Goal: Information Seeking & Learning: Find specific fact

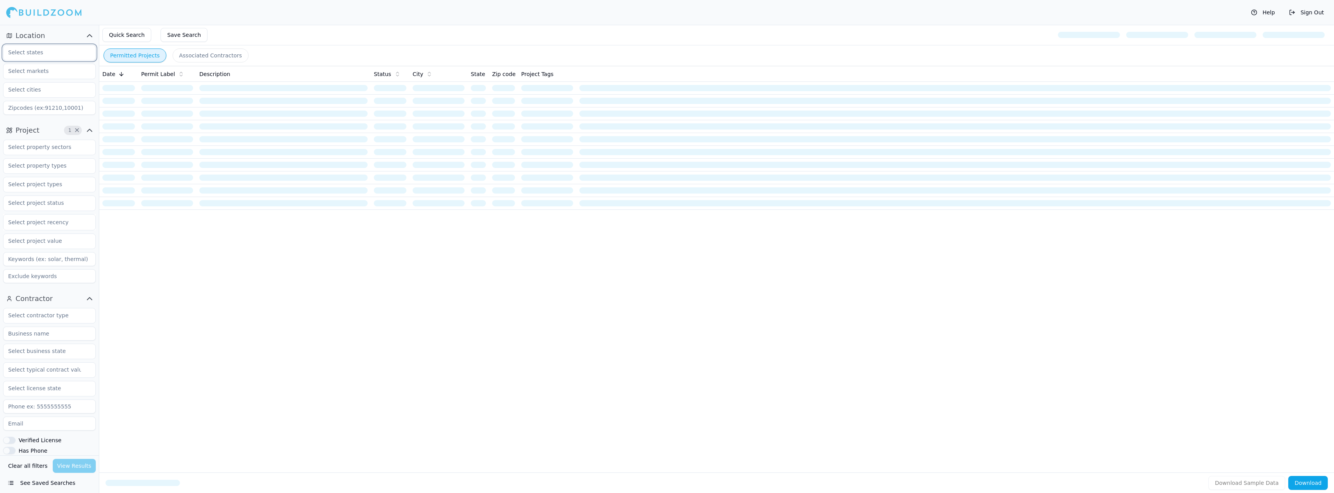
click at [52, 54] on input "text" at bounding box center [44, 52] width 82 height 14
type input "CA"
type input "92240"
click at [210, 393] on div "Date Permit Label Description Status City State Zip code Project Tags" at bounding box center [716, 257] width 1235 height 382
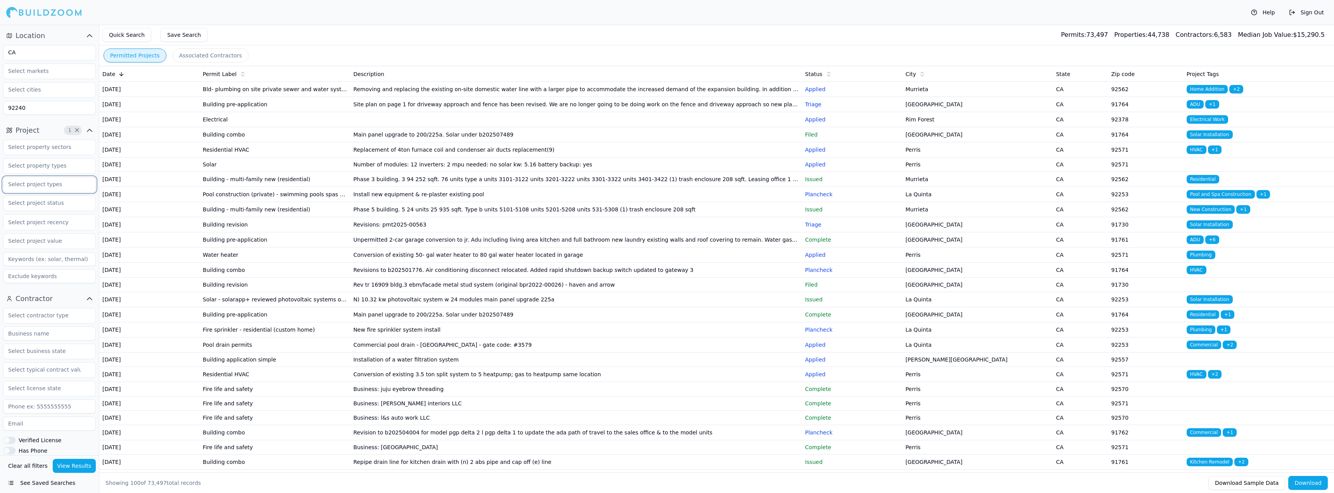
click at [66, 187] on input "text" at bounding box center [44, 184] width 82 height 14
click at [60, 214] on div "Bathroom Remodel" at bounding box center [49, 214] width 89 height 12
click at [61, 277] on div "Electrical Work" at bounding box center [49, 276] width 89 height 12
click at [47, 271] on div "Home Addition" at bounding box center [49, 271] width 89 height 12
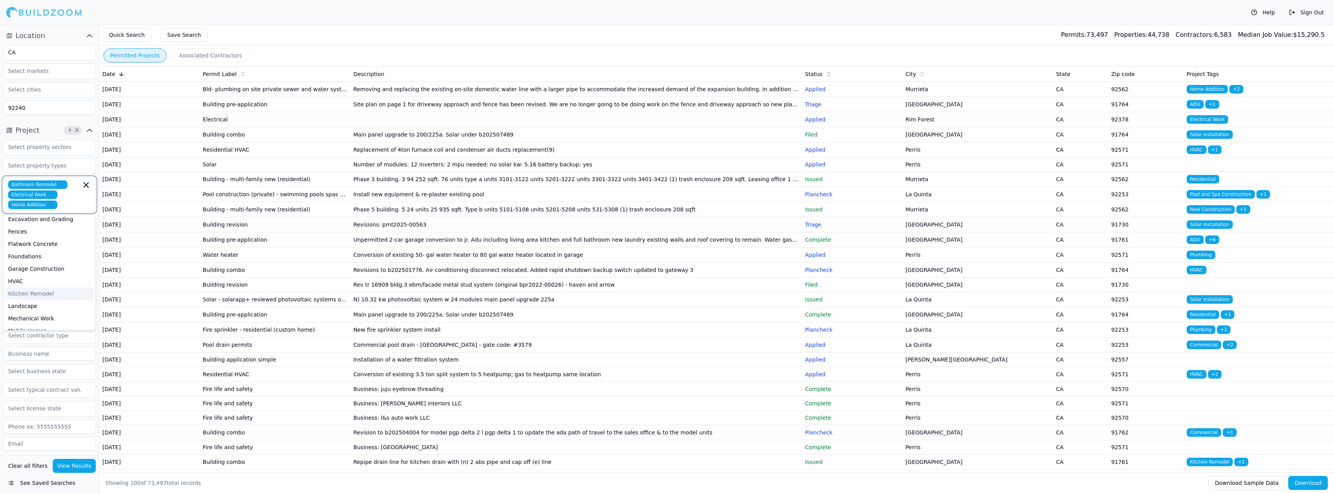
click at [52, 292] on div "Kitchen Remodel" at bounding box center [49, 293] width 89 height 12
click at [56, 264] on div "Multi-Room Remodel" at bounding box center [49, 263] width 89 height 12
click at [55, 270] on div "New Construction" at bounding box center [49, 273] width 89 height 12
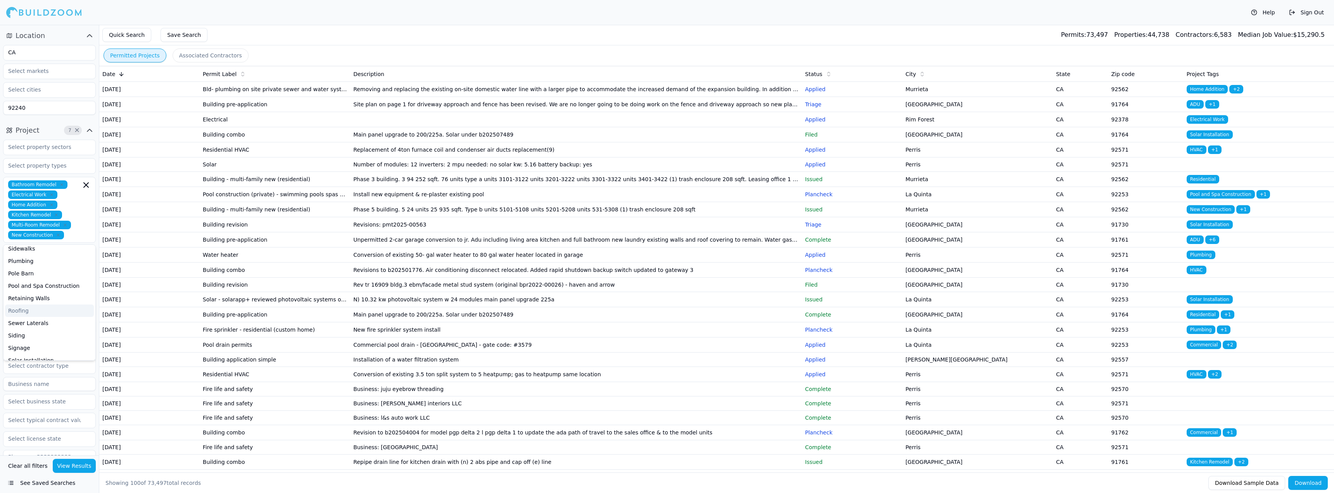
click at [77, 469] on button "View Results" at bounding box center [74, 466] width 43 height 14
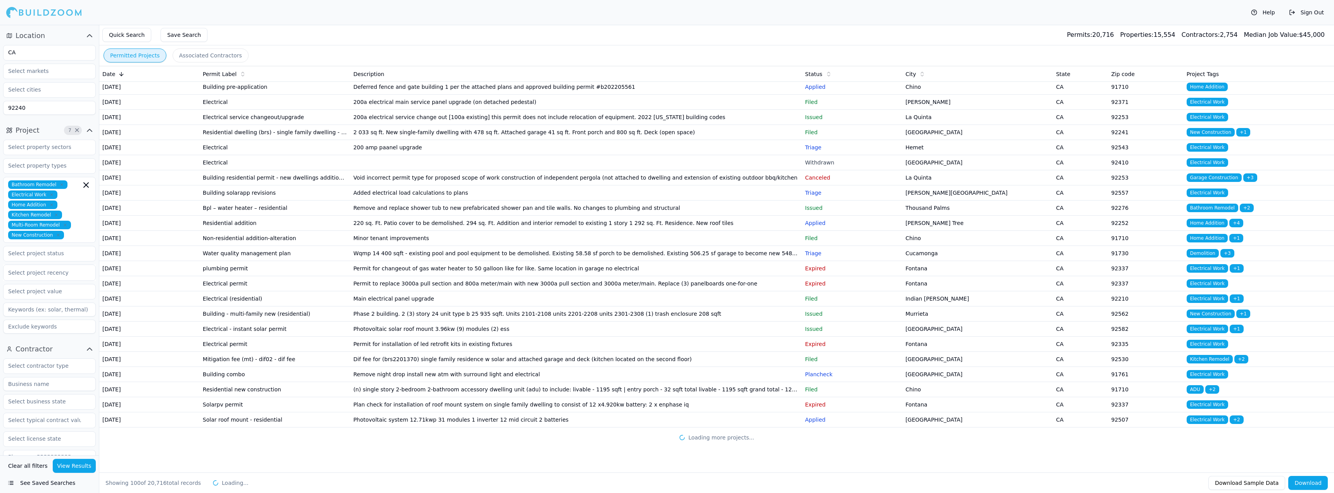
scroll to position [1513, 0]
click at [962, 140] on td "[GEOGRAPHIC_DATA]" at bounding box center [978, 132] width 151 height 15
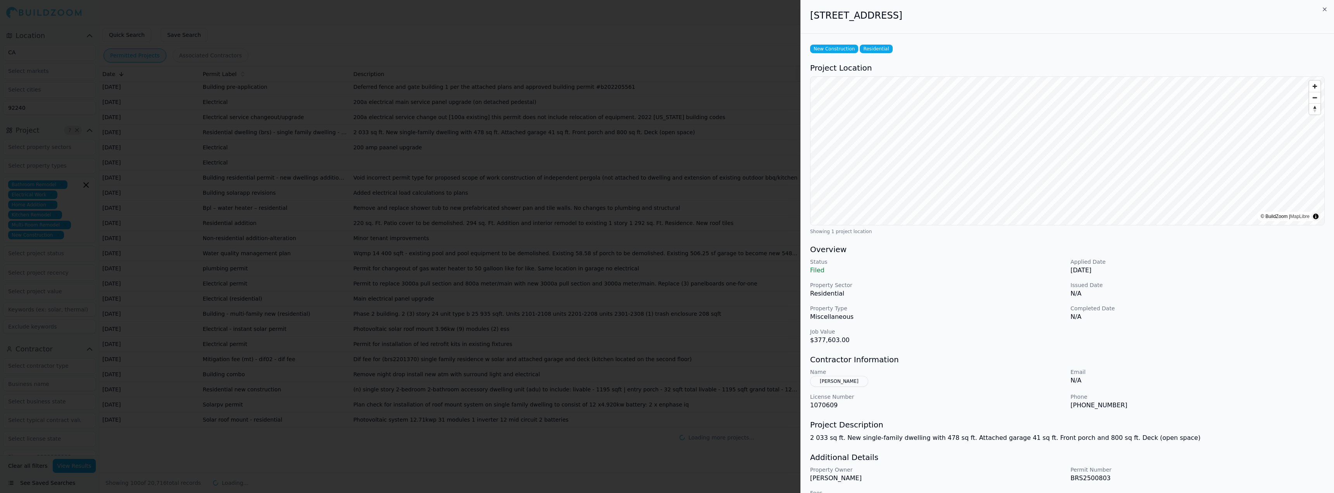
scroll to position [22, 0]
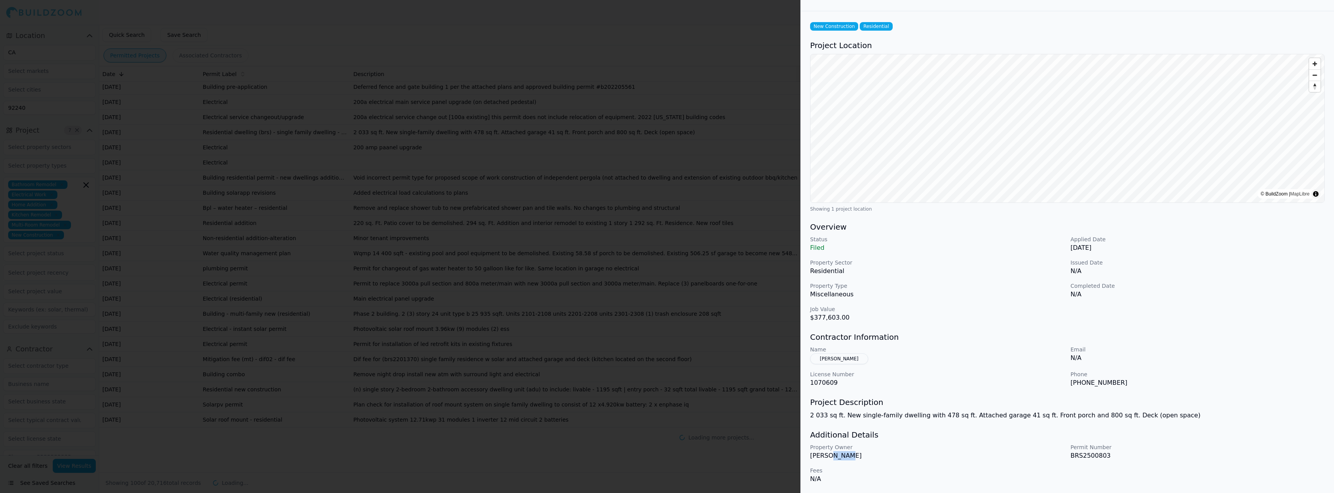
drag, startPoint x: 825, startPoint y: 456, endPoint x: 845, endPoint y: 456, distance: 19.8
click at [845, 456] on p "[PERSON_NAME]" at bounding box center [937, 455] width 254 height 9
drag, startPoint x: 871, startPoint y: 459, endPoint x: 838, endPoint y: 460, distance: 32.6
click at [838, 460] on div "Property Owner [PERSON_NAME] Permit Number BRS2500803 Fees N/A" at bounding box center [1067, 463] width 515 height 40
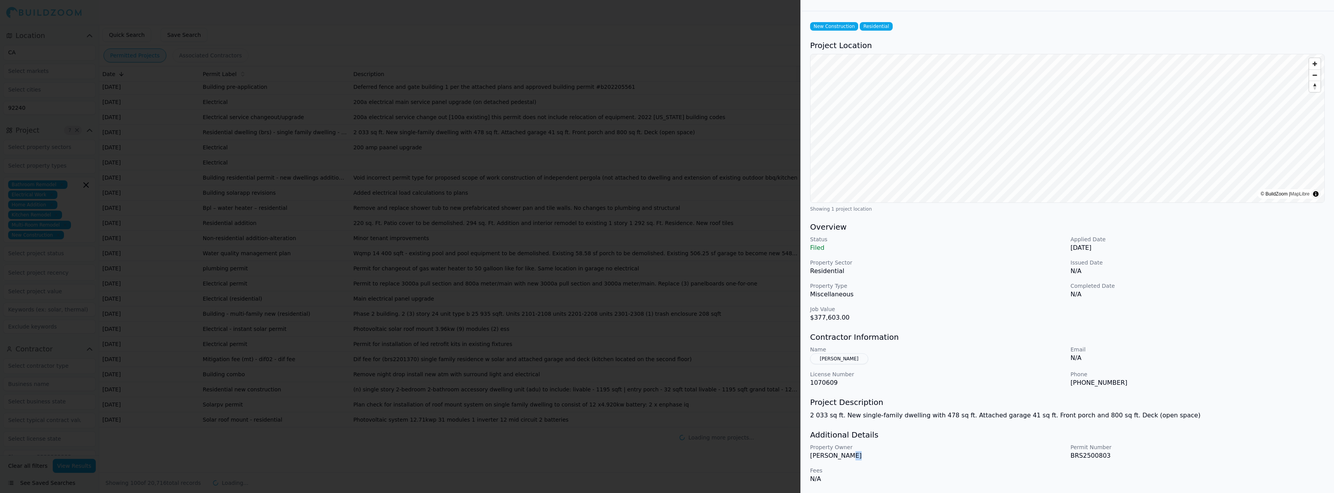
click at [838, 460] on div "Property Owner [PERSON_NAME] Permit Number BRS2500803 Fees N/A" at bounding box center [1067, 463] width 515 height 40
click at [895, 447] on p "Property Owner" at bounding box center [937, 447] width 254 height 8
click at [899, 446] on p "Property Owner" at bounding box center [937, 447] width 254 height 8
drag, startPoint x: 817, startPoint y: 386, endPoint x: 829, endPoint y: 382, distance: 12.9
click at [829, 382] on p "1070609" at bounding box center [937, 382] width 254 height 9
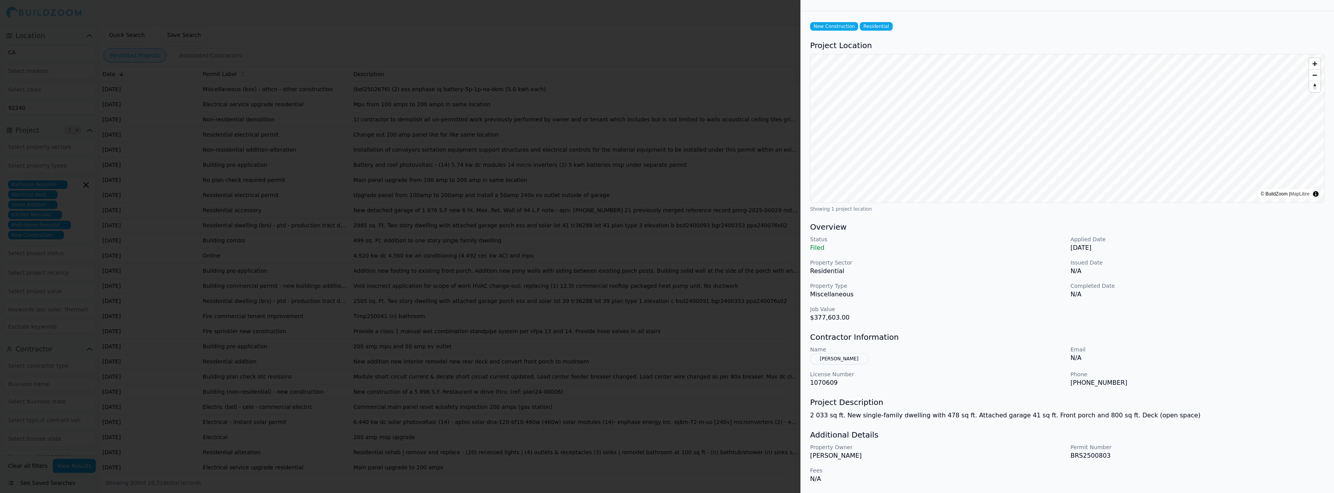
click at [829, 382] on p "1070609" at bounding box center [937, 382] width 254 height 9
click at [837, 362] on button "[PERSON_NAME]" at bounding box center [839, 358] width 58 height 11
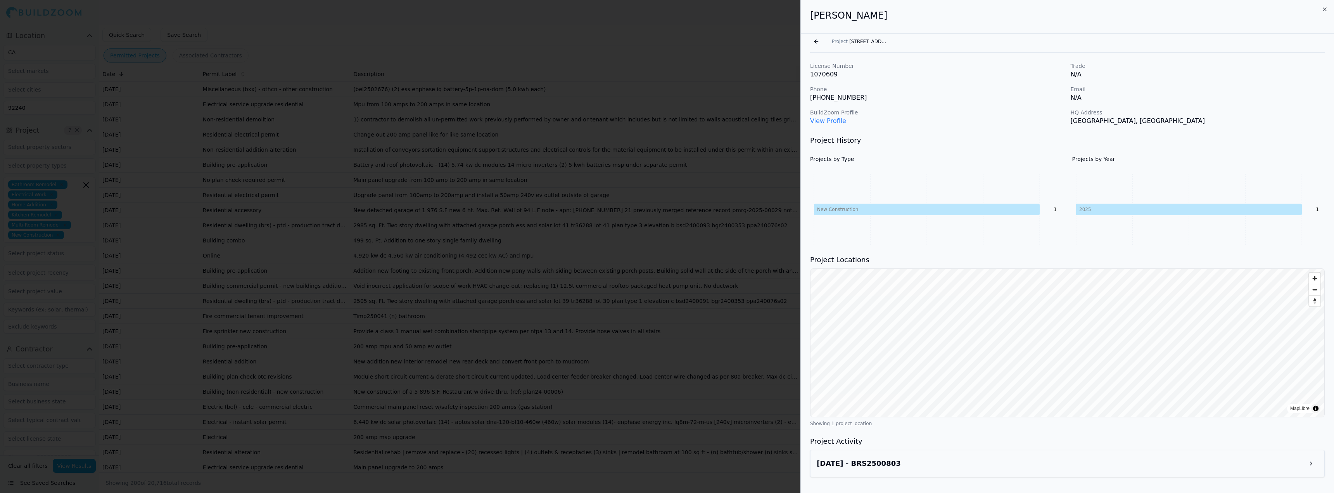
scroll to position [0, 0]
drag, startPoint x: 834, startPoint y: 19, endPoint x: 856, endPoint y: 17, distance: 22.2
click at [856, 17] on h2 "[PERSON_NAME]" at bounding box center [1067, 15] width 515 height 12
click at [858, 76] on p "1070609" at bounding box center [937, 74] width 254 height 9
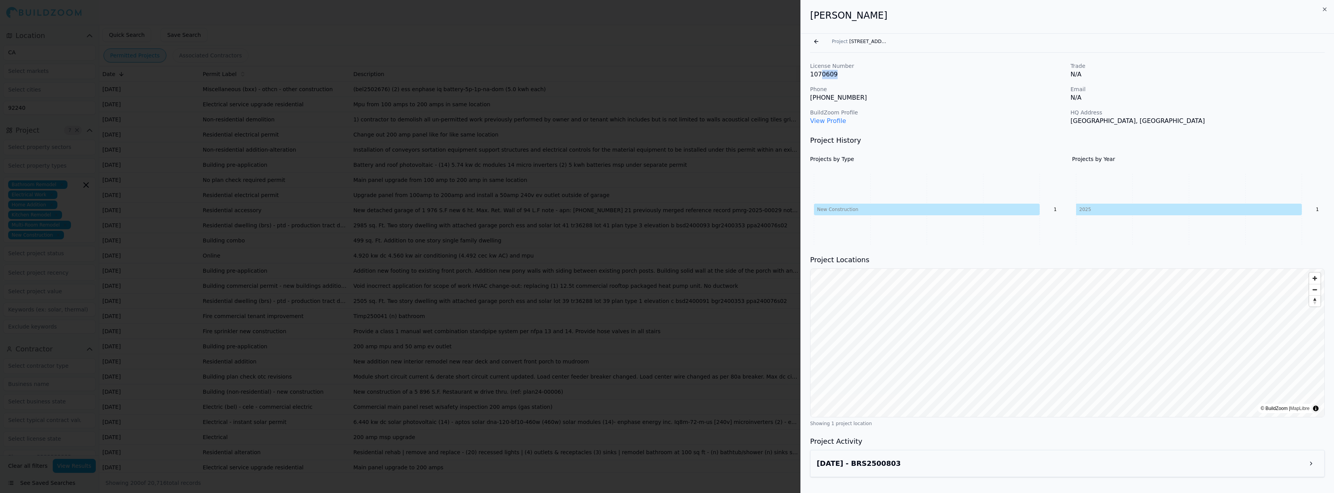
click at [858, 76] on p "1070609" at bounding box center [937, 74] width 254 height 9
drag, startPoint x: 1101, startPoint y: 123, endPoint x: 1138, endPoint y: 121, distance: 36.5
click at [1135, 121] on p "[GEOGRAPHIC_DATA], [GEOGRAPHIC_DATA]" at bounding box center [1198, 120] width 254 height 9
click at [1138, 121] on p "[GEOGRAPHIC_DATA], [GEOGRAPHIC_DATA]" at bounding box center [1198, 120] width 254 height 9
drag, startPoint x: 1112, startPoint y: 110, endPoint x: 1246, endPoint y: 115, distance: 133.9
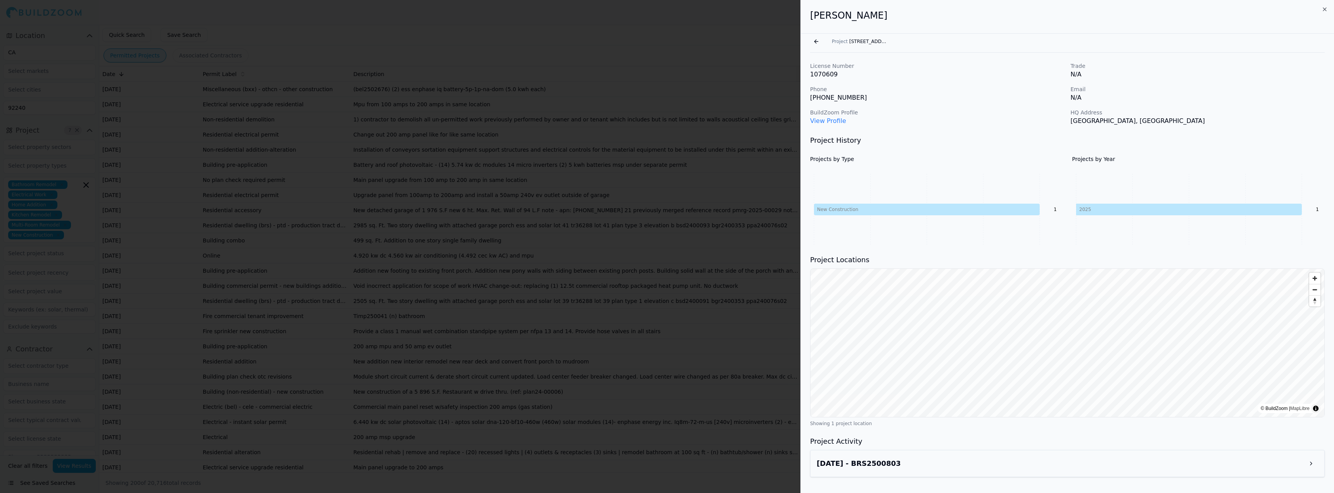
click at [1246, 115] on p "HQ Address" at bounding box center [1198, 113] width 254 height 8
drag, startPoint x: 1178, startPoint y: 123, endPoint x: 1211, endPoint y: 123, distance: 32.2
click at [1211, 123] on p "[GEOGRAPHIC_DATA], [GEOGRAPHIC_DATA]" at bounding box center [1198, 120] width 254 height 9
click at [817, 38] on button "Go back" at bounding box center [816, 41] width 12 height 12
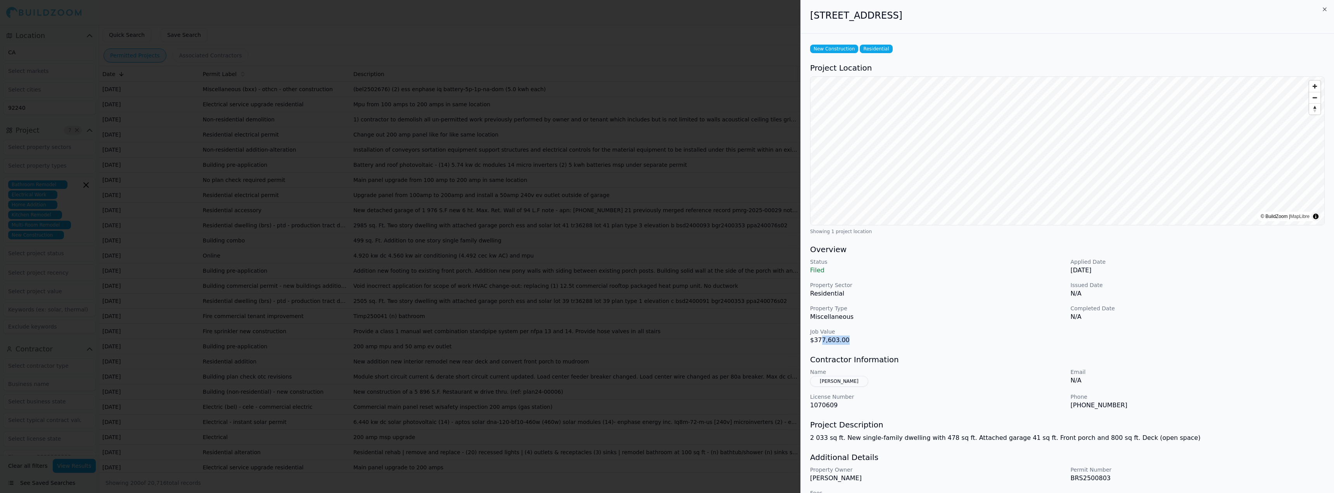
drag, startPoint x: 820, startPoint y: 341, endPoint x: 857, endPoint y: 343, distance: 37.3
click at [857, 343] on p "$377,603.00" at bounding box center [937, 340] width 254 height 9
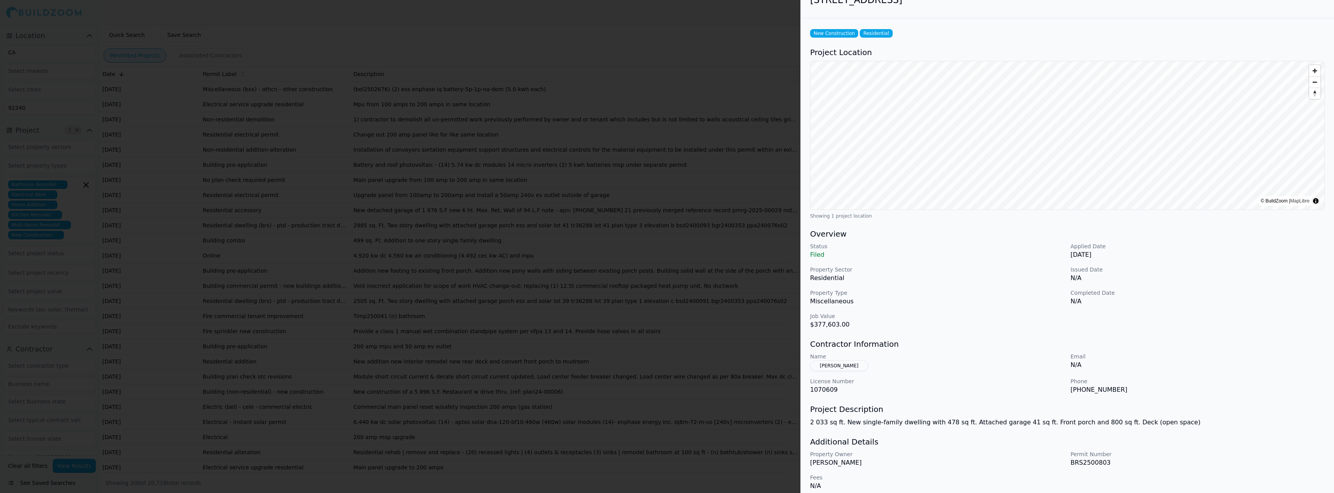
scroll to position [22, 0]
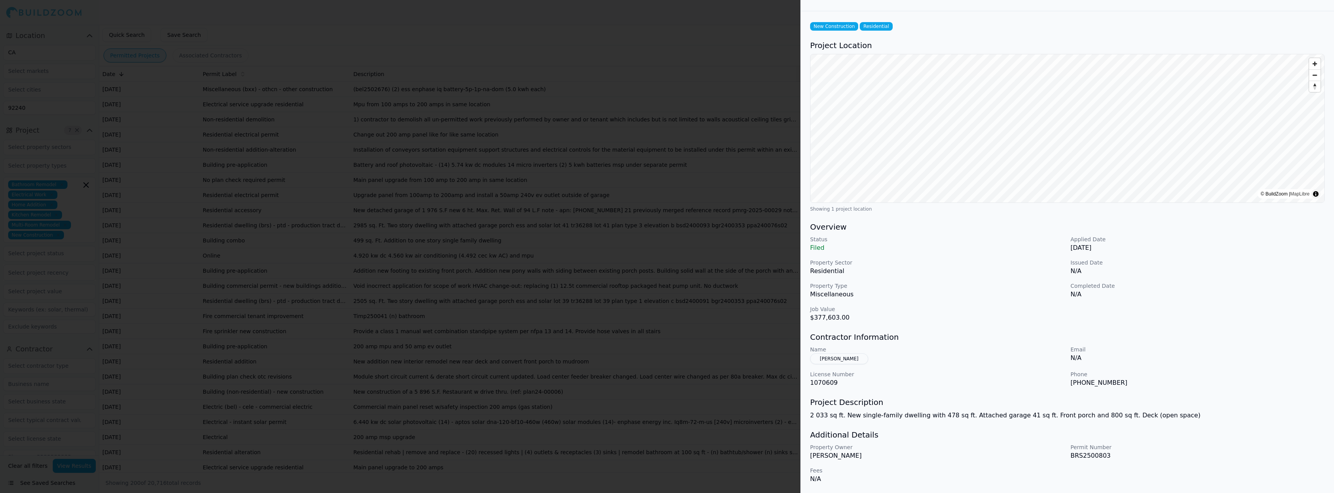
drag, startPoint x: 1075, startPoint y: 247, endPoint x: 1113, endPoint y: 247, distance: 38.0
click at [1113, 247] on p "[DATE]" at bounding box center [1198, 247] width 254 height 9
click at [994, 299] on div "Status Filed Applied Date [DATE] Property Sector Residential Issued Date N/A Pr…" at bounding box center [1067, 278] width 515 height 87
drag, startPoint x: 832, startPoint y: 317, endPoint x: 841, endPoint y: 317, distance: 8.9
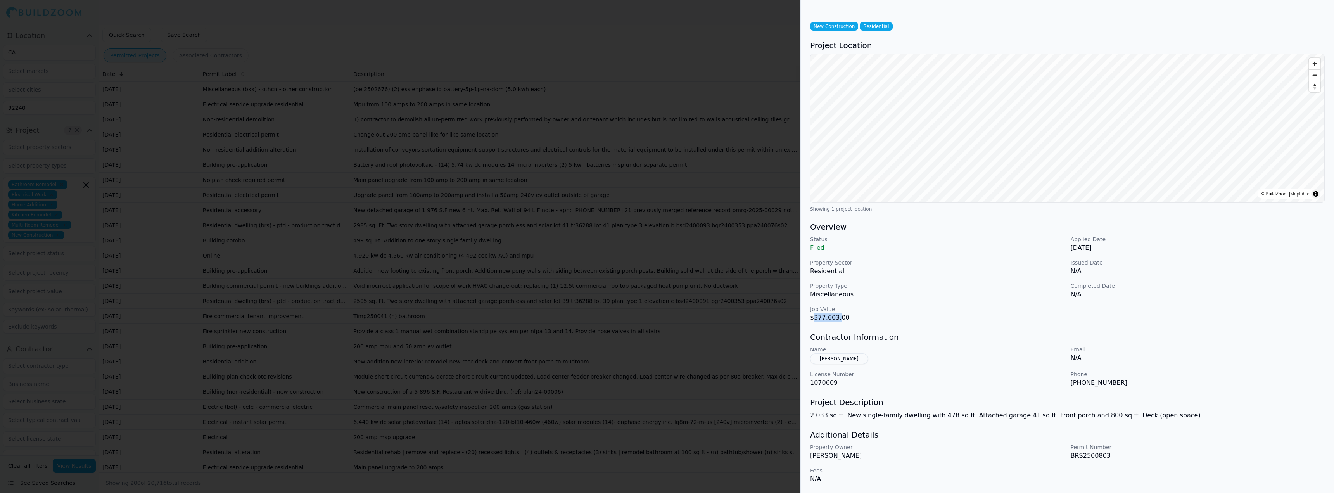
click at [841, 317] on p "$377,603.00" at bounding box center [937, 317] width 254 height 9
click at [1000, 270] on p "Residential" at bounding box center [937, 270] width 254 height 9
click at [444, 35] on div at bounding box center [667, 246] width 1334 height 493
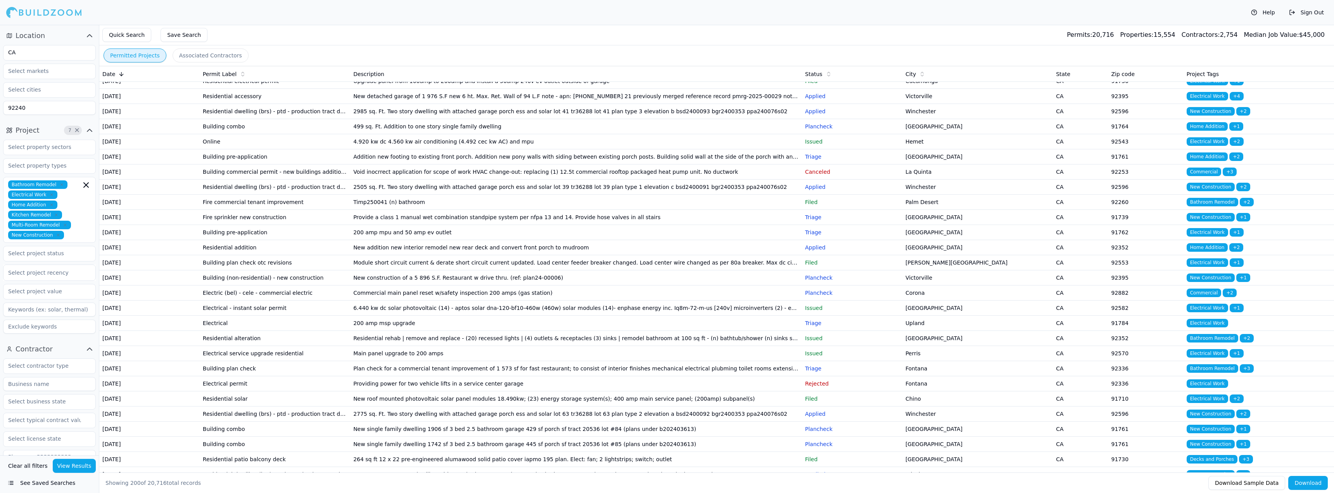
scroll to position [1629, 0]
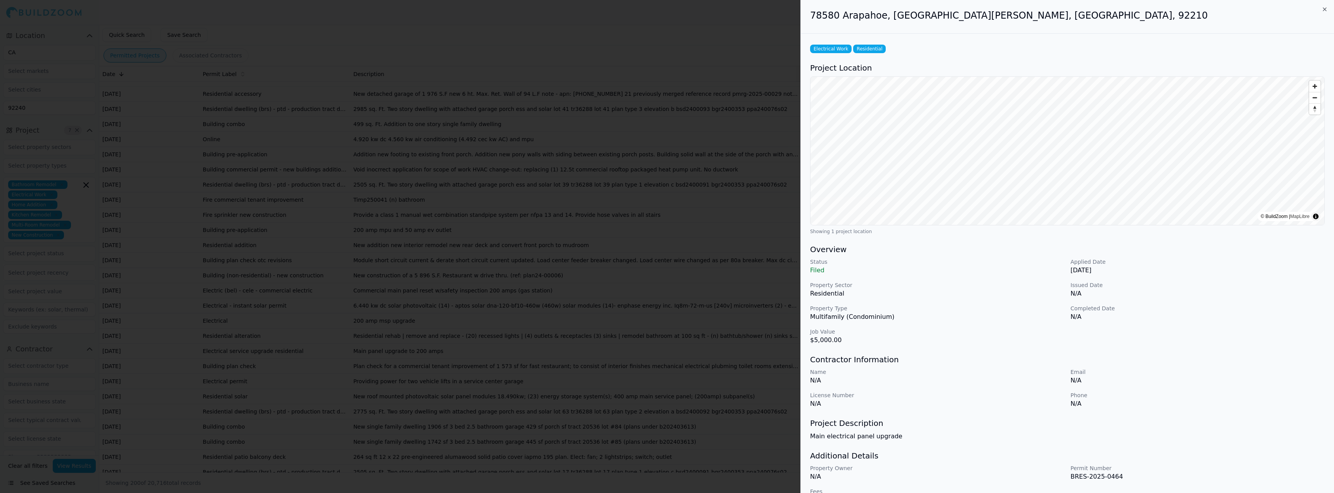
scroll to position [21, 0]
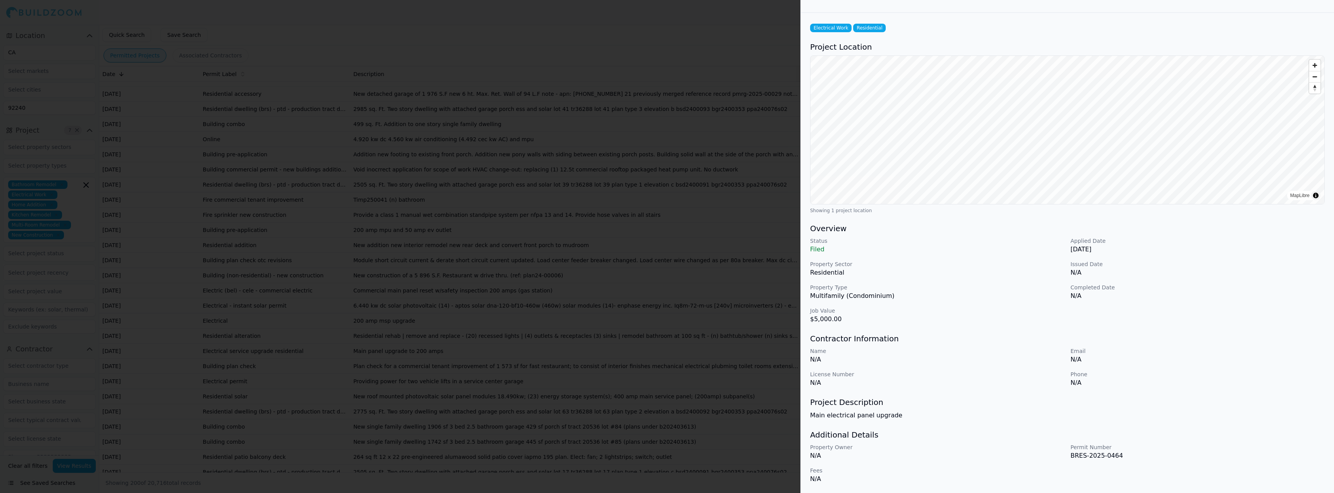
click at [602, 368] on div at bounding box center [667, 246] width 1334 height 493
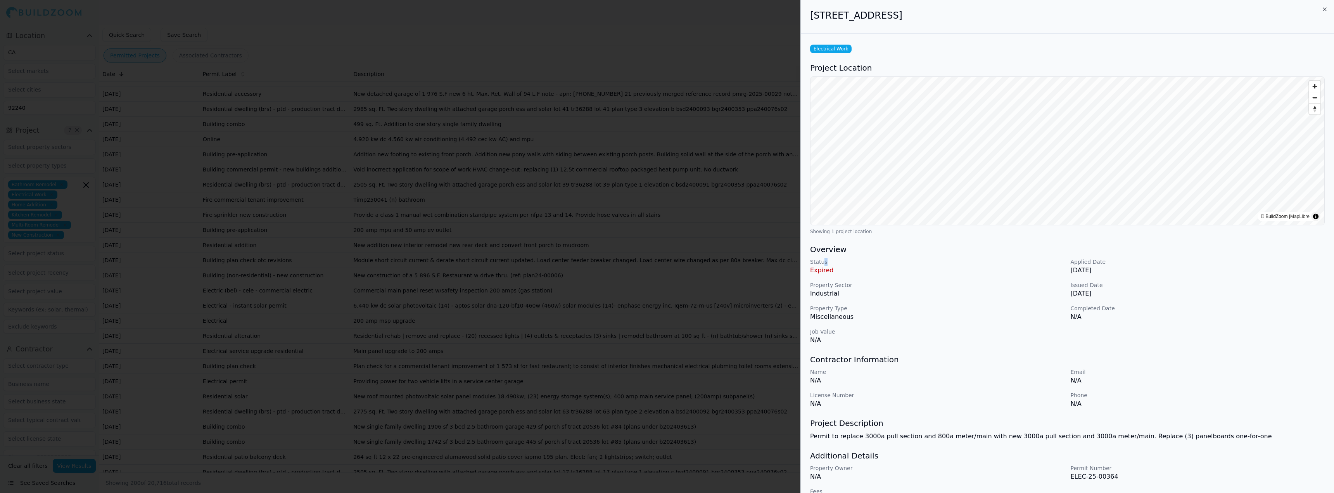
click at [863, 264] on p "Status" at bounding box center [937, 262] width 254 height 8
click at [865, 263] on p "Status" at bounding box center [937, 262] width 254 height 8
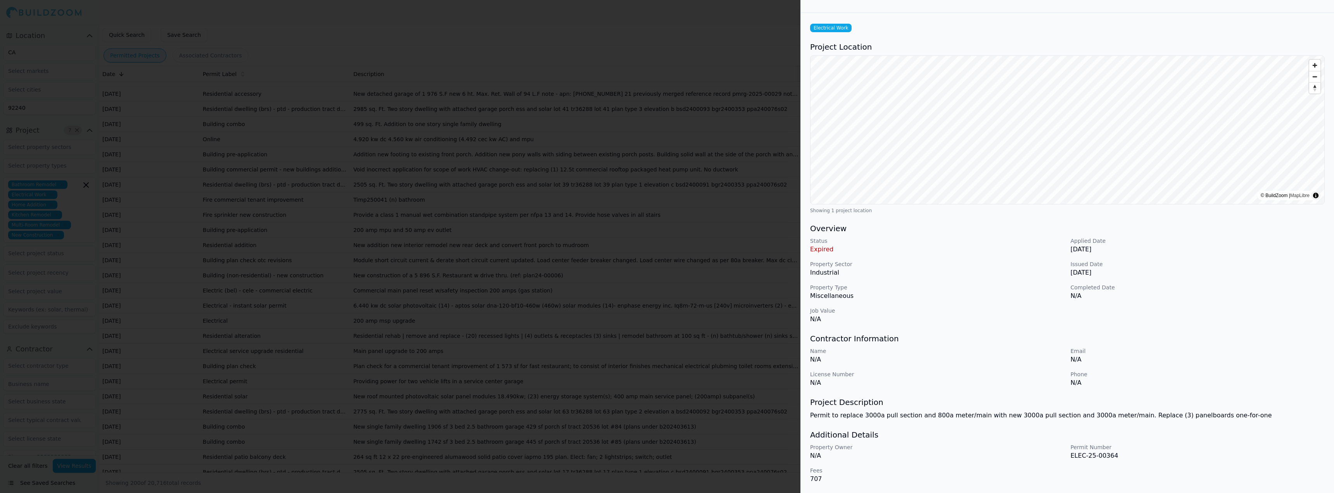
click at [621, 314] on div at bounding box center [667, 246] width 1334 height 493
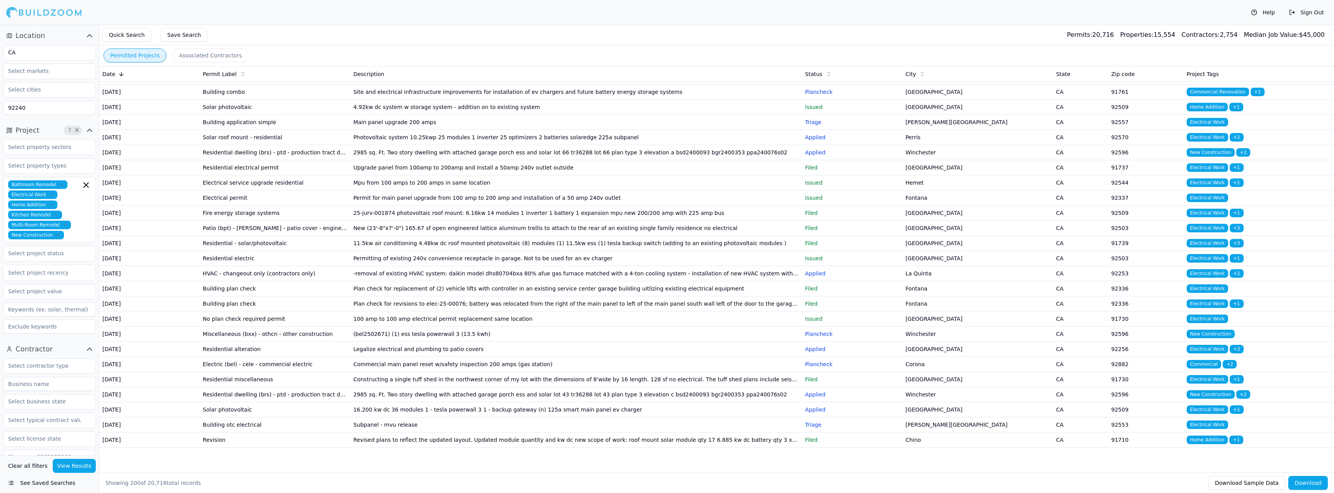
scroll to position [2948, 0]
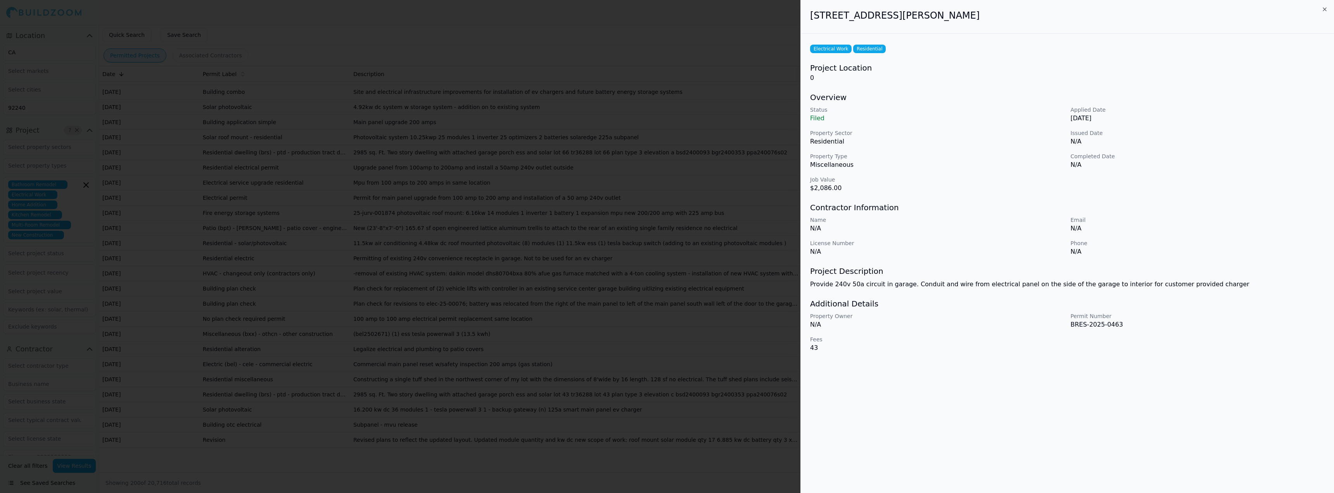
click at [623, 308] on div at bounding box center [667, 246] width 1334 height 493
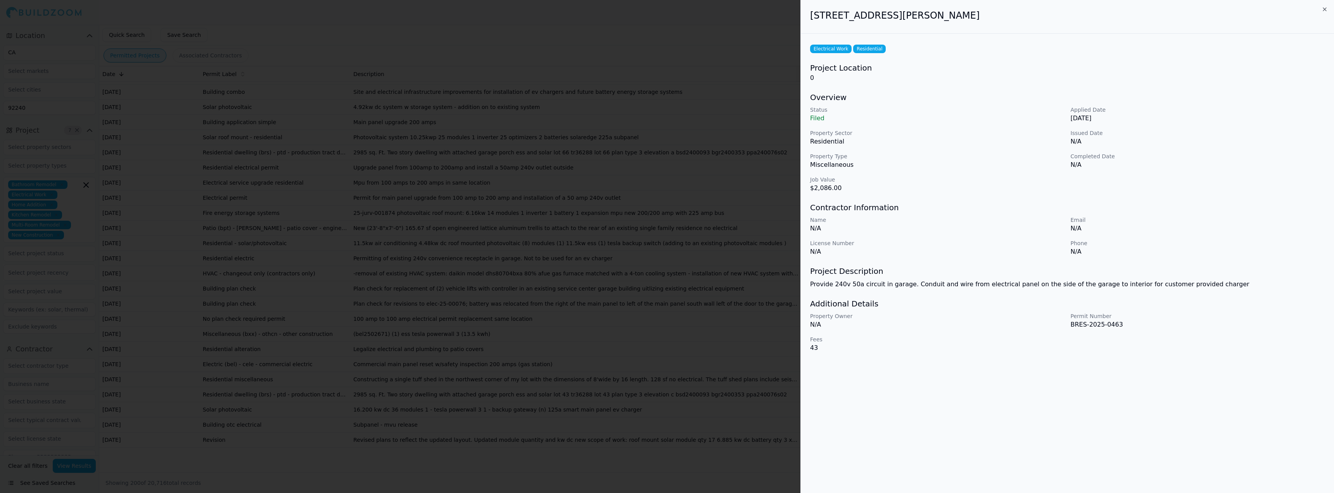
click at [759, 390] on div at bounding box center [667, 246] width 1334 height 493
